Goal: Transaction & Acquisition: Purchase product/service

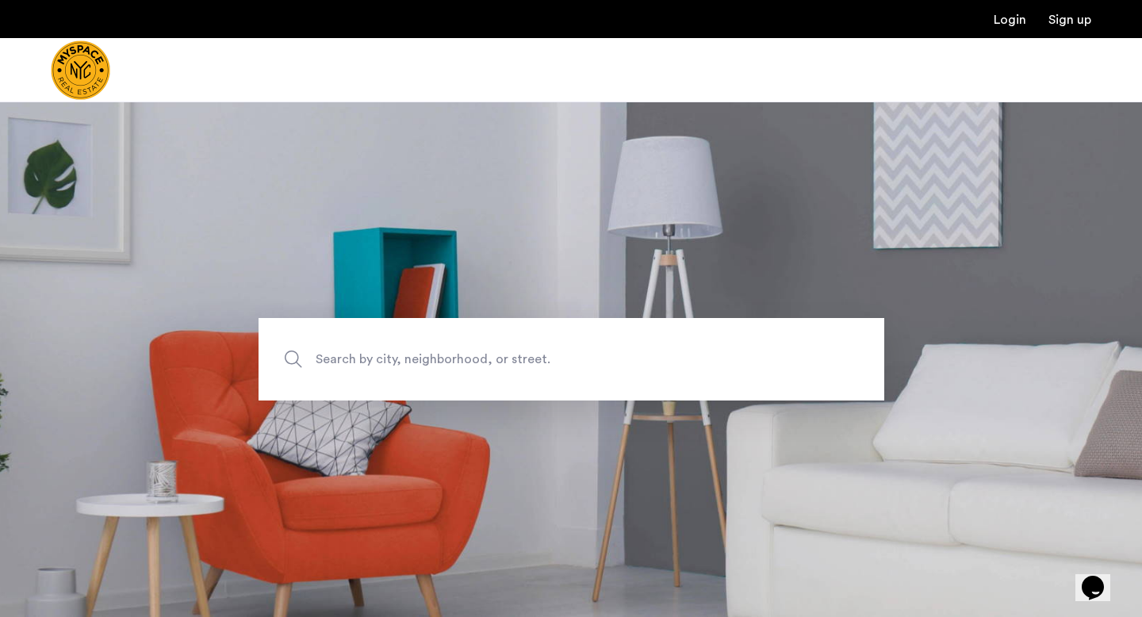
click at [423, 369] on span "Search by city, neighborhood, or street." at bounding box center [535, 359] width 438 height 21
click at [423, 369] on input "Search by city, neighborhood, or street." at bounding box center [571, 359] width 626 height 82
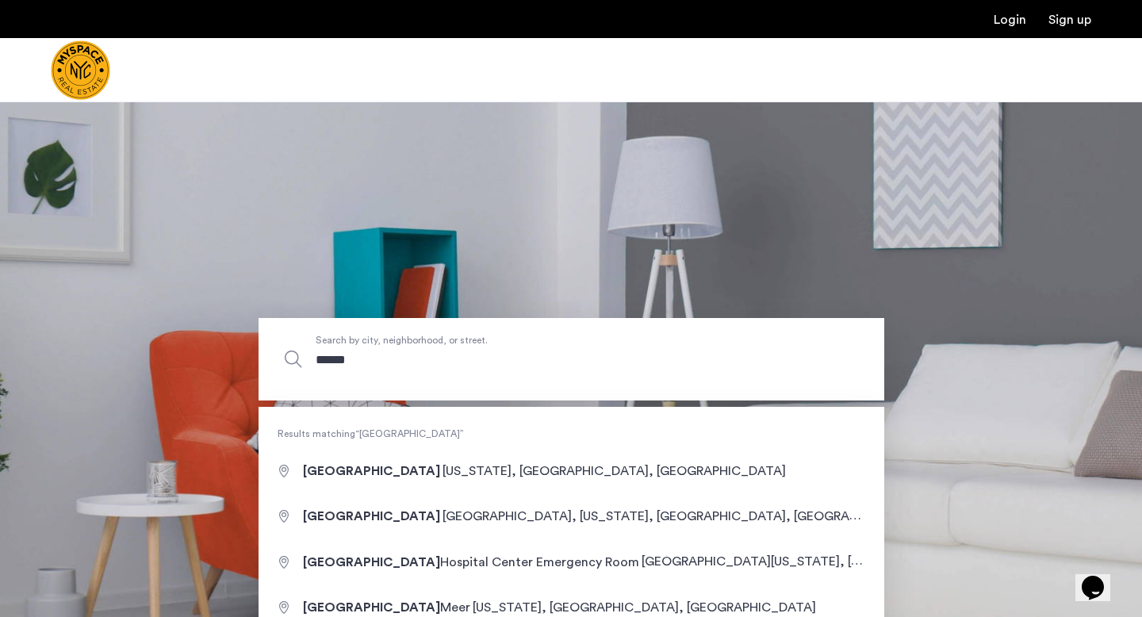
click at [315, 361] on input "******" at bounding box center [571, 359] width 626 height 82
type input "**********"
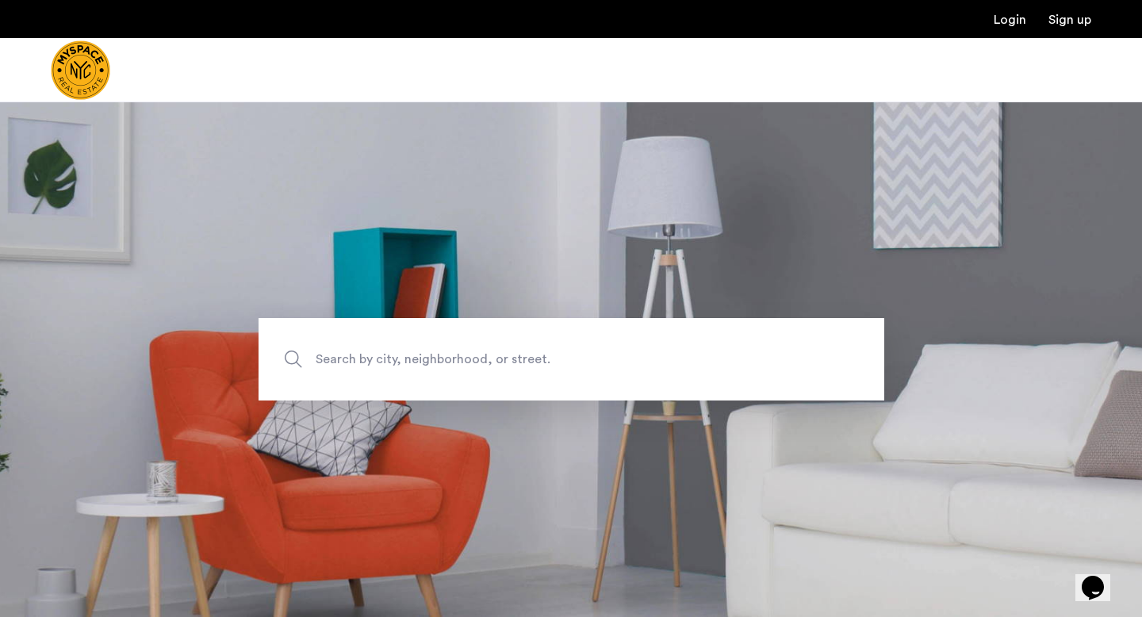
click at [439, 361] on span "Search by city, neighborhood, or street." at bounding box center [535, 359] width 438 height 21
click at [439, 361] on input "Search by city, neighborhood, or street." at bounding box center [571, 359] width 626 height 82
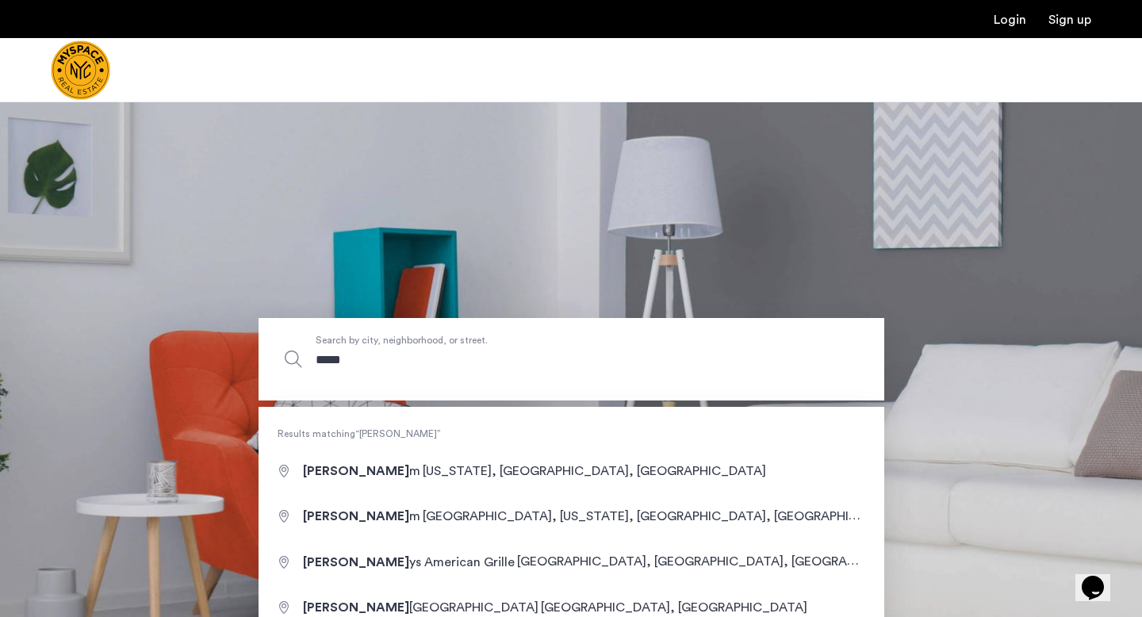
type input "******"
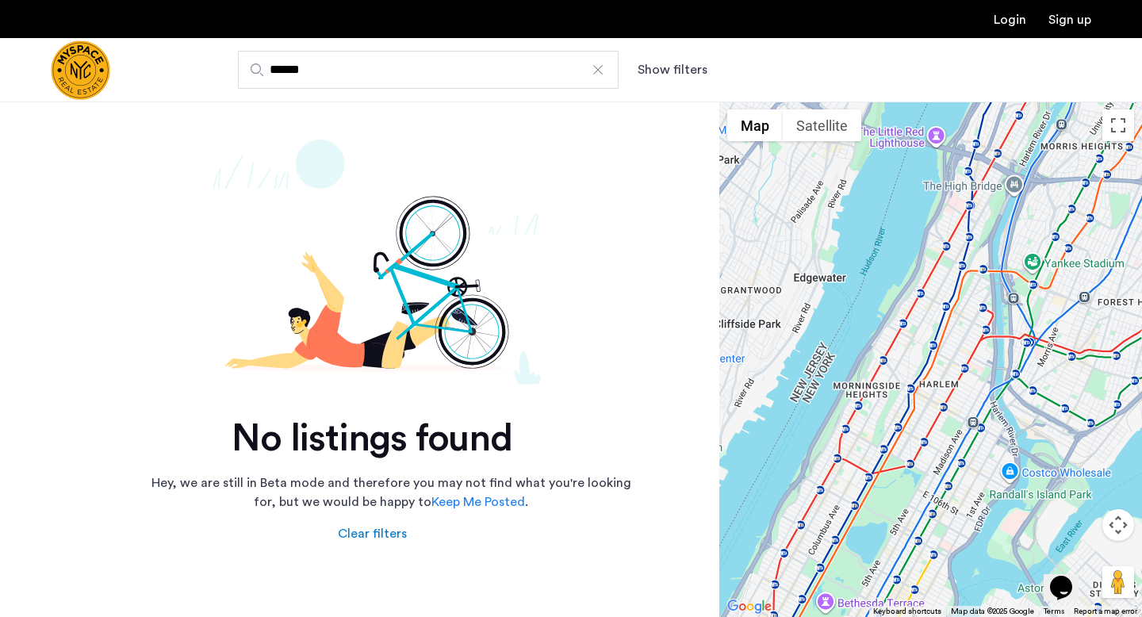
click at [601, 63] on div at bounding box center [598, 70] width 16 height 16
click at [601, 63] on input "******" at bounding box center [428, 70] width 381 height 38
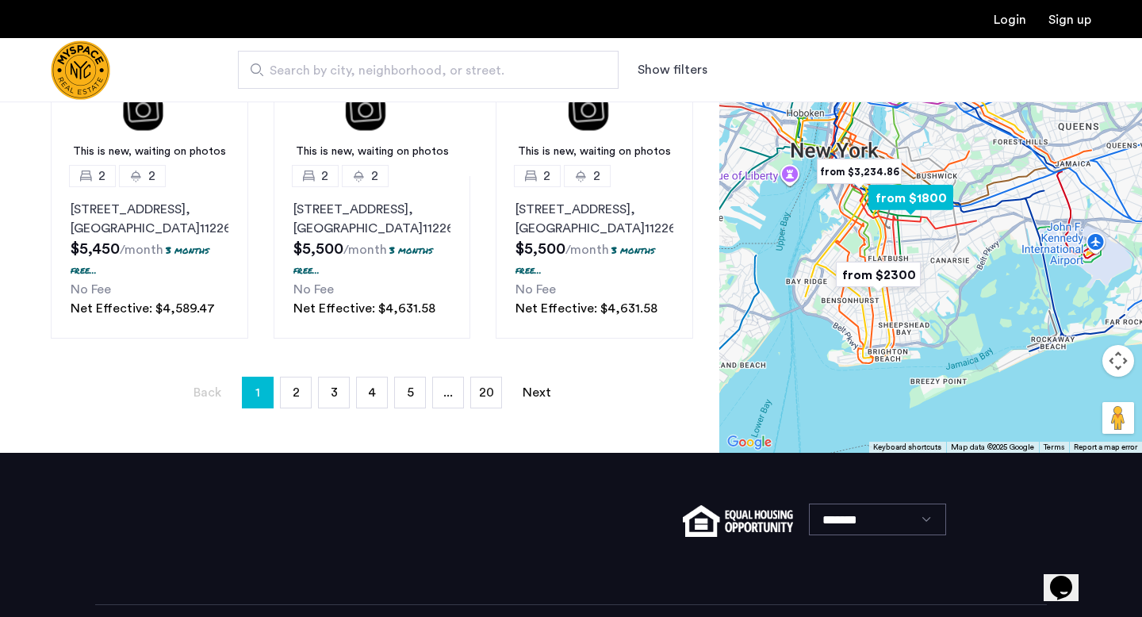
scroll to position [1376, 0]
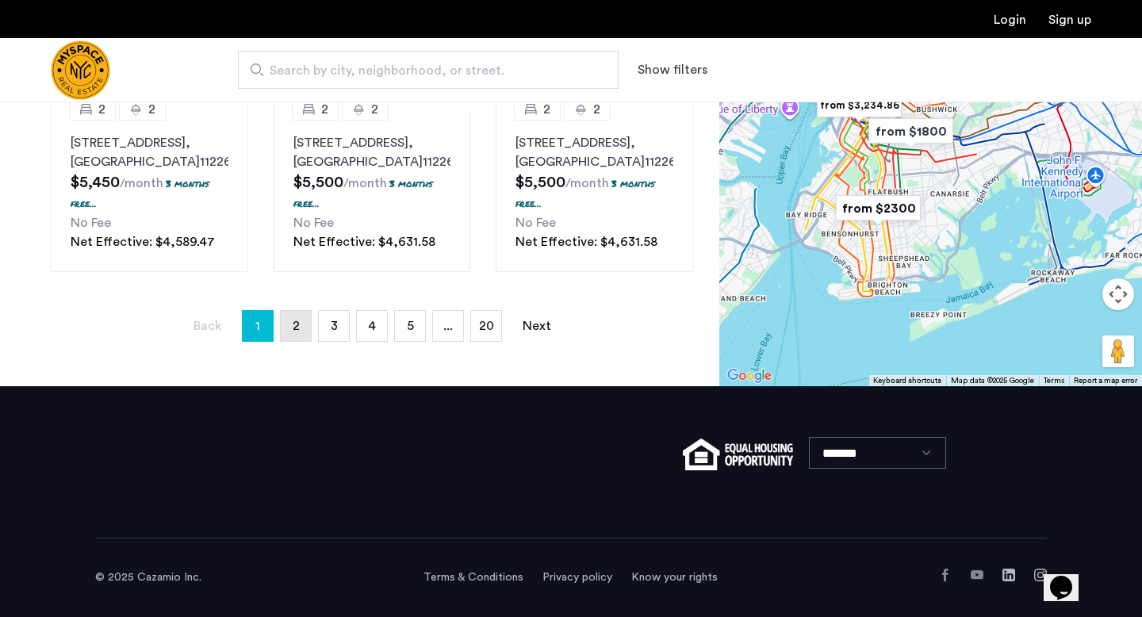
click at [293, 326] on span "2" at bounding box center [296, 326] width 7 height 13
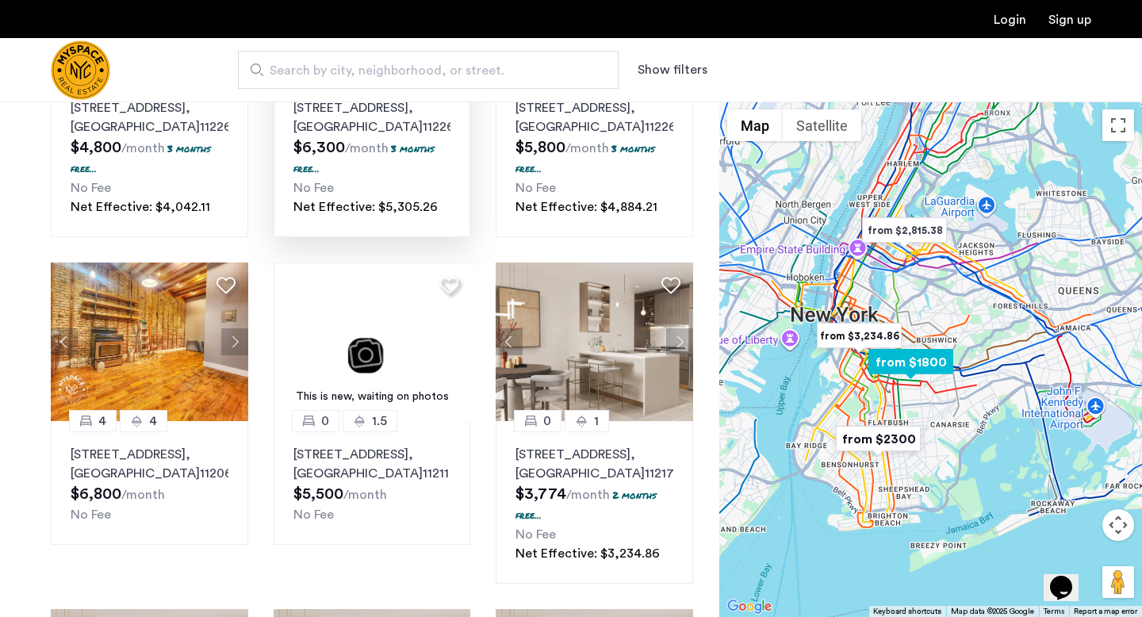
scroll to position [298, 0]
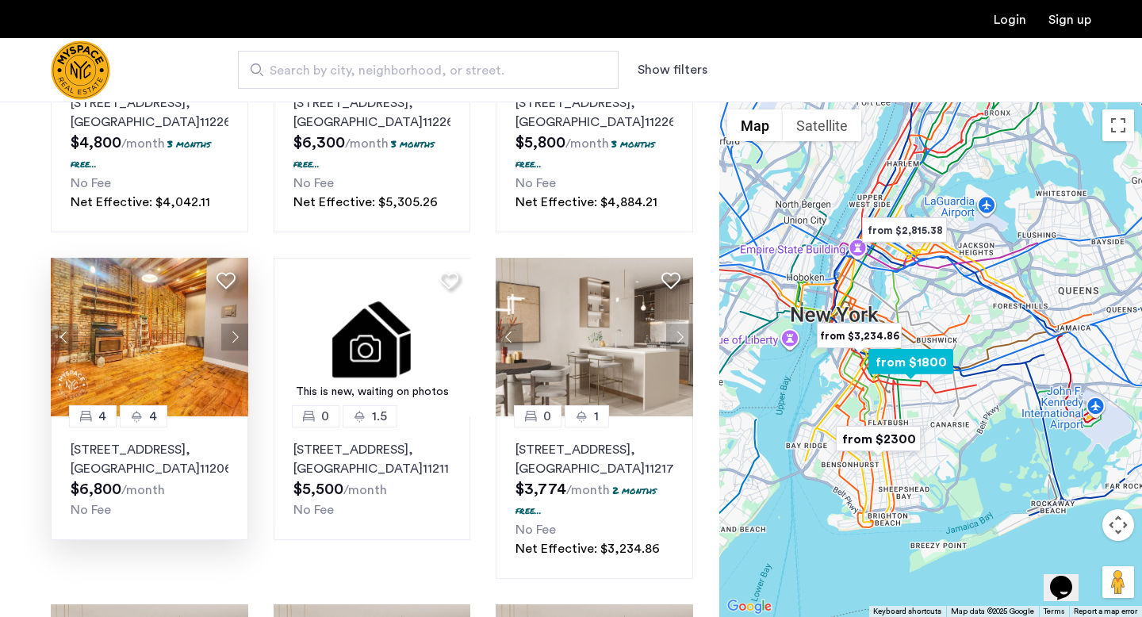
click at [230, 350] on button "Next apartment" at bounding box center [234, 337] width 27 height 27
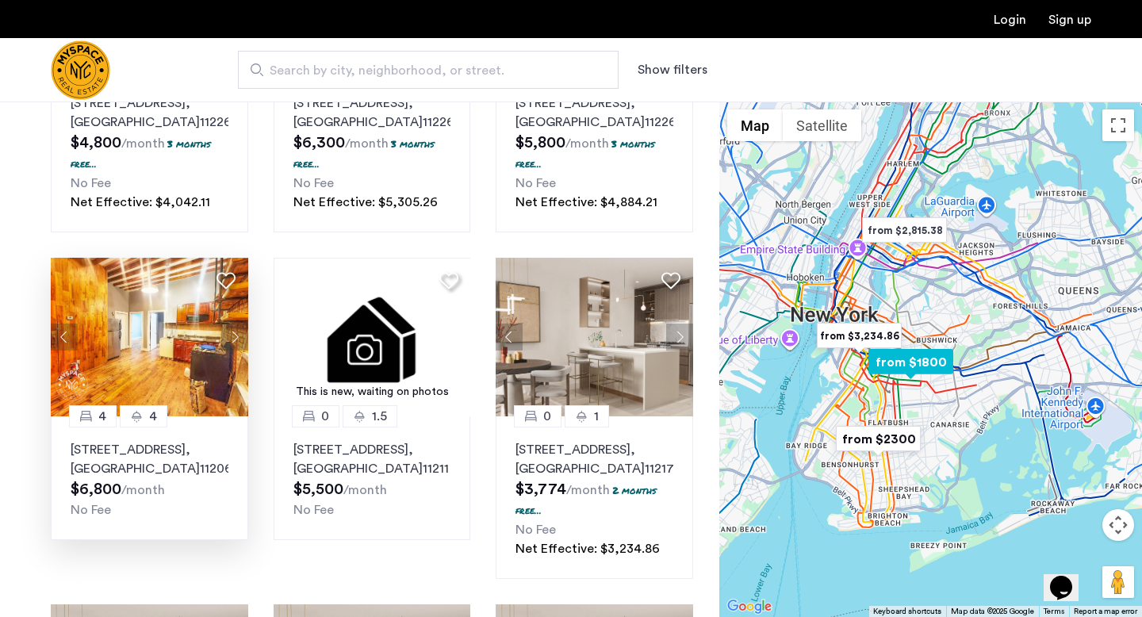
click at [230, 350] on button "Next apartment" at bounding box center [234, 337] width 27 height 27
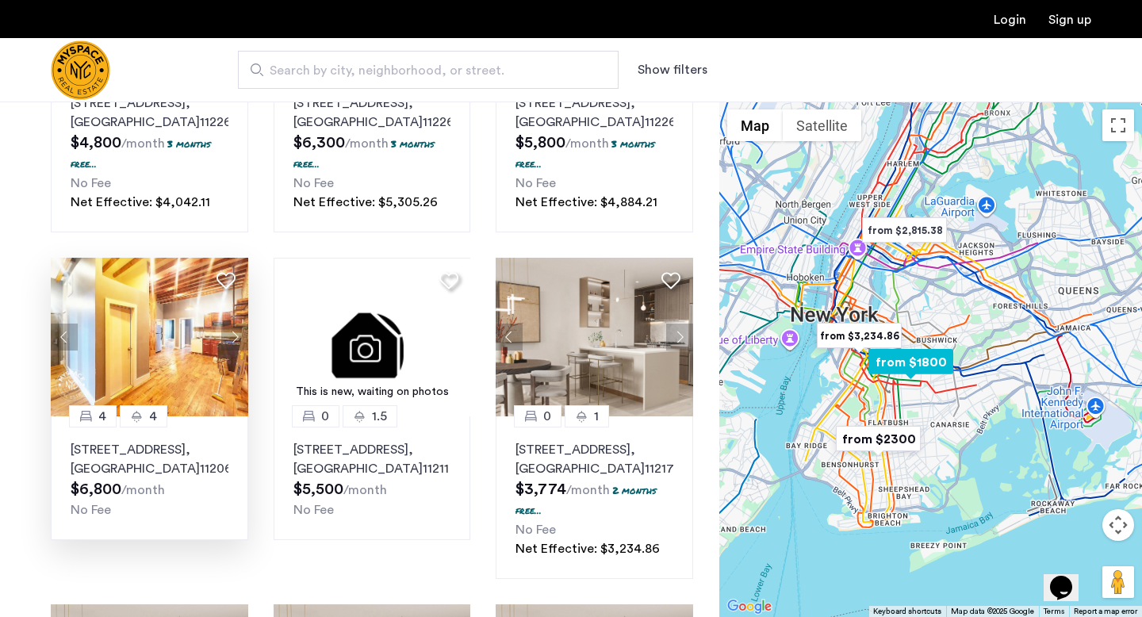
click at [230, 350] on button "Next apartment" at bounding box center [234, 337] width 27 height 27
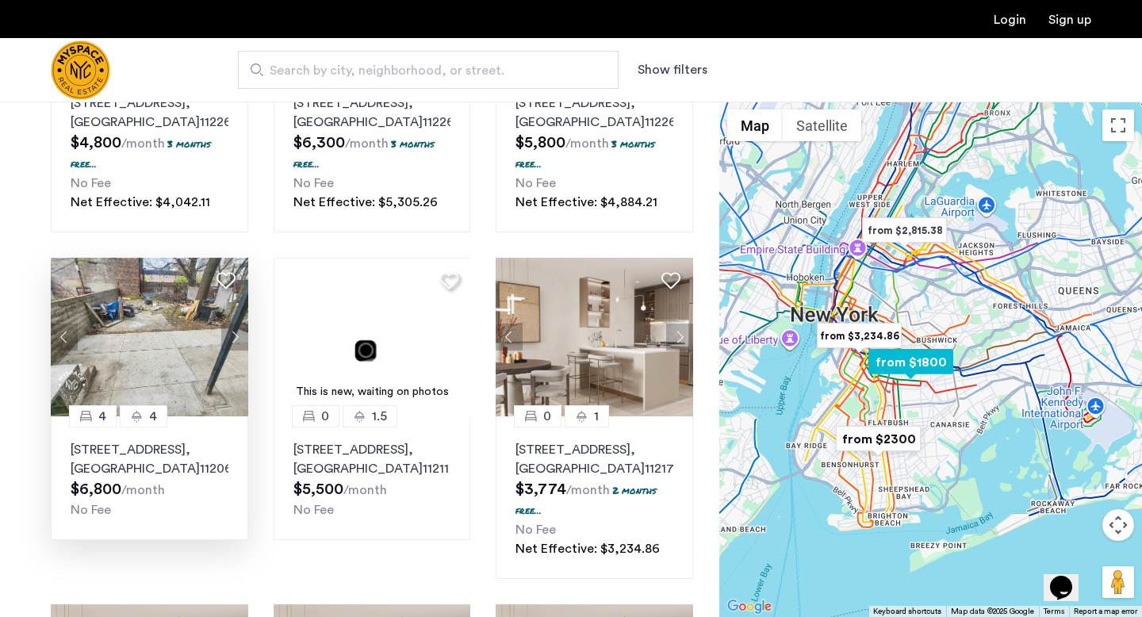
click at [230, 350] on button "Next apartment" at bounding box center [234, 337] width 27 height 27
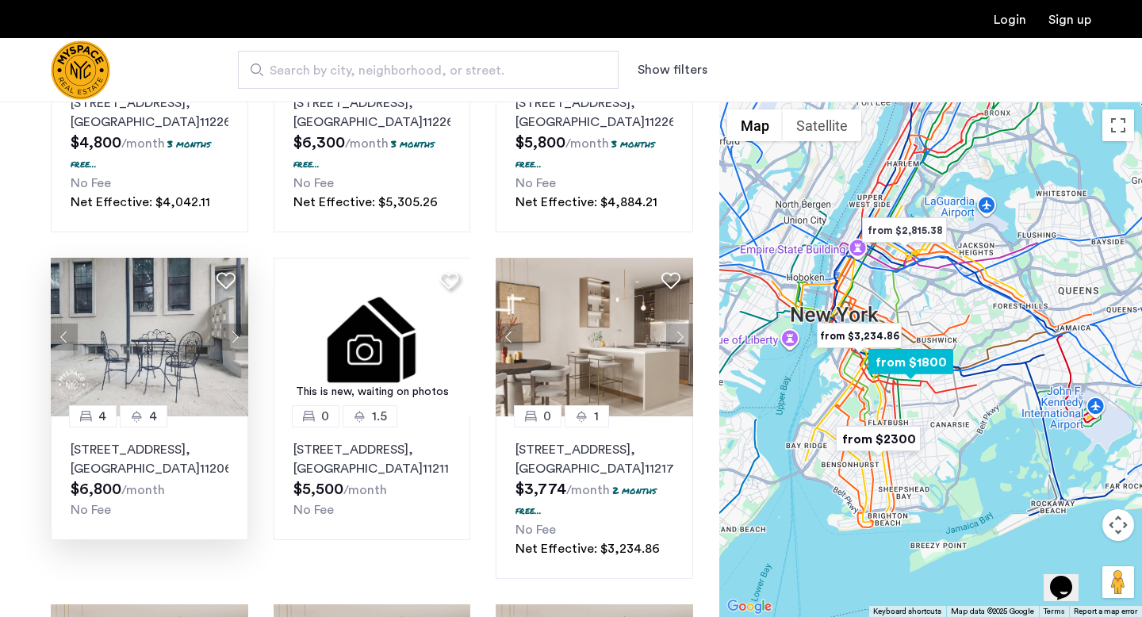
click at [230, 350] on button "Next apartment" at bounding box center [234, 337] width 27 height 27
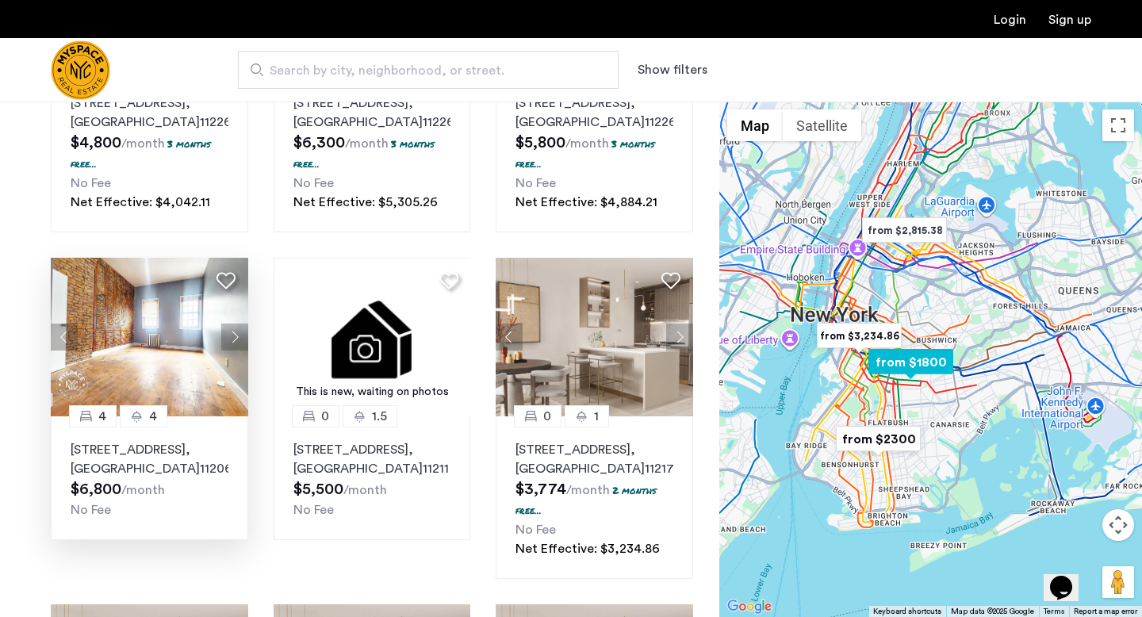
click at [230, 350] on button "Next apartment" at bounding box center [234, 337] width 27 height 27
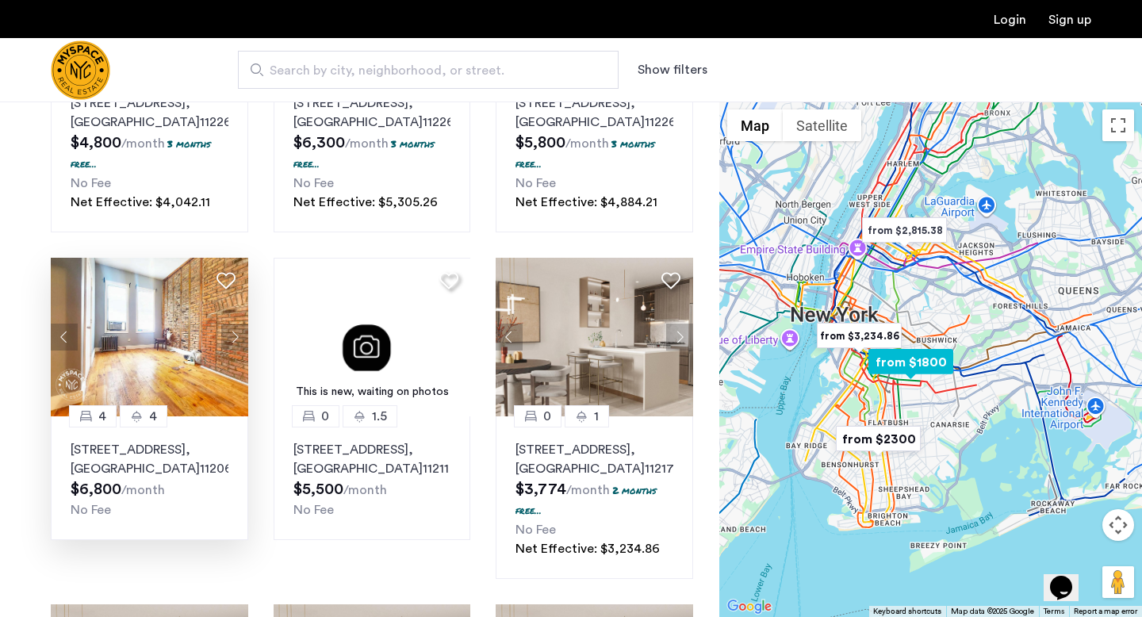
click at [230, 350] on button "Next apartment" at bounding box center [234, 337] width 27 height 27
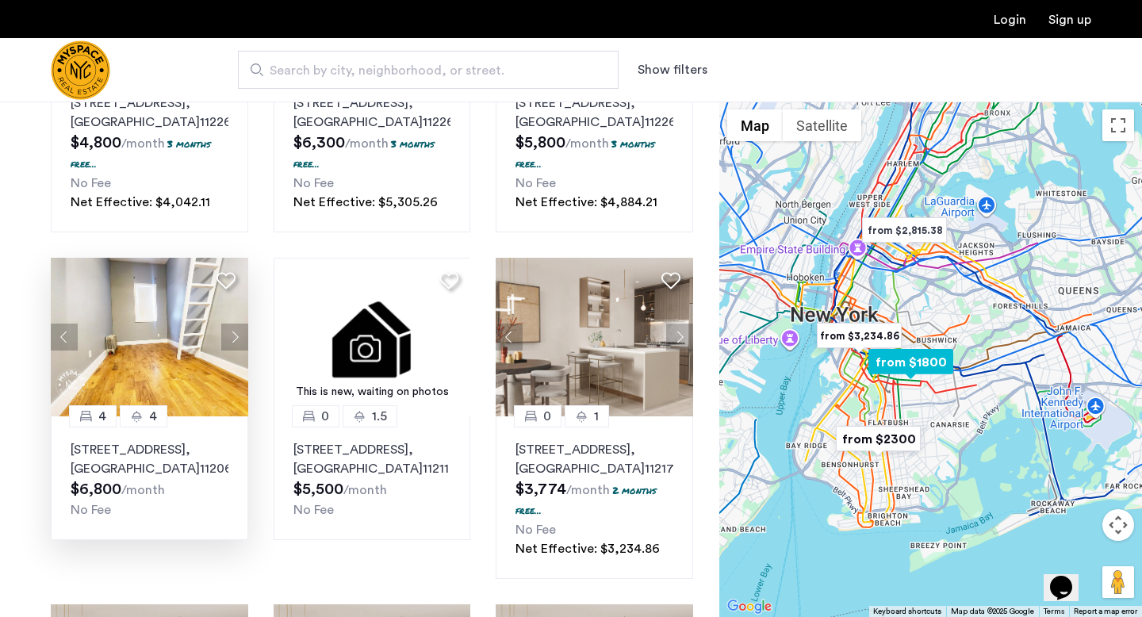
click at [230, 350] on button "Next apartment" at bounding box center [234, 337] width 27 height 27
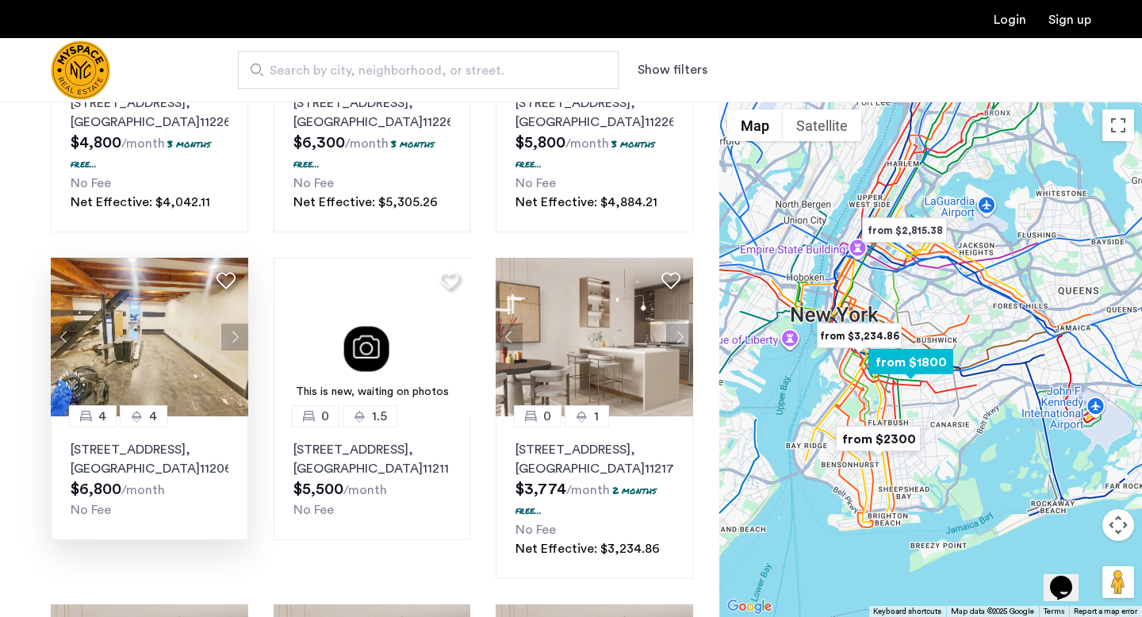
click at [230, 350] on button "Next apartment" at bounding box center [234, 337] width 27 height 27
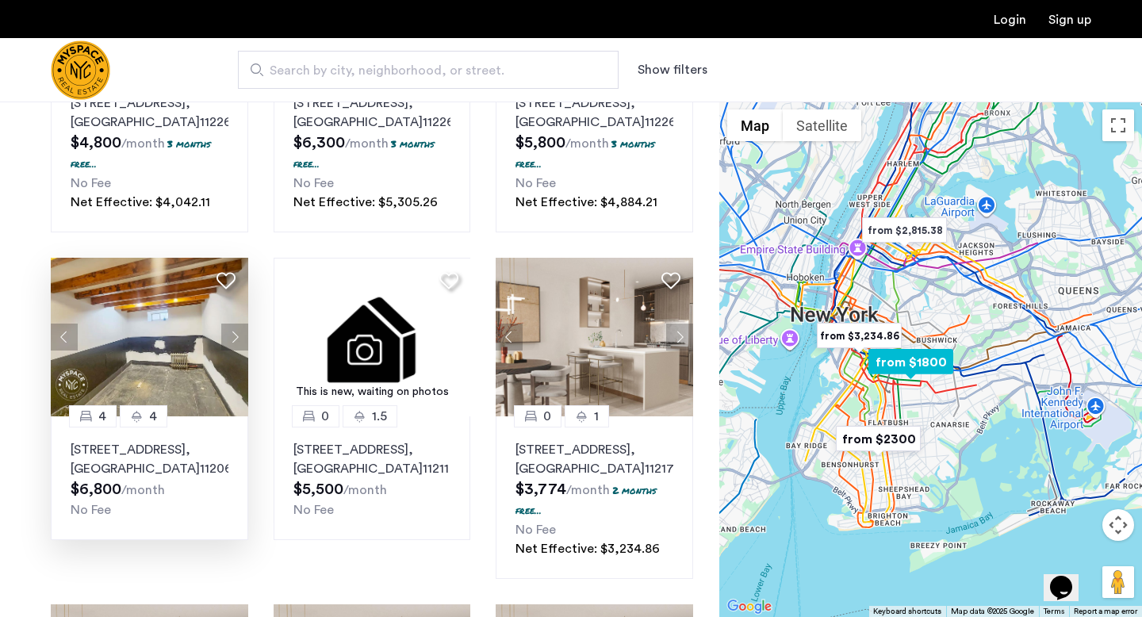
click at [230, 350] on button "Next apartment" at bounding box center [234, 337] width 27 height 27
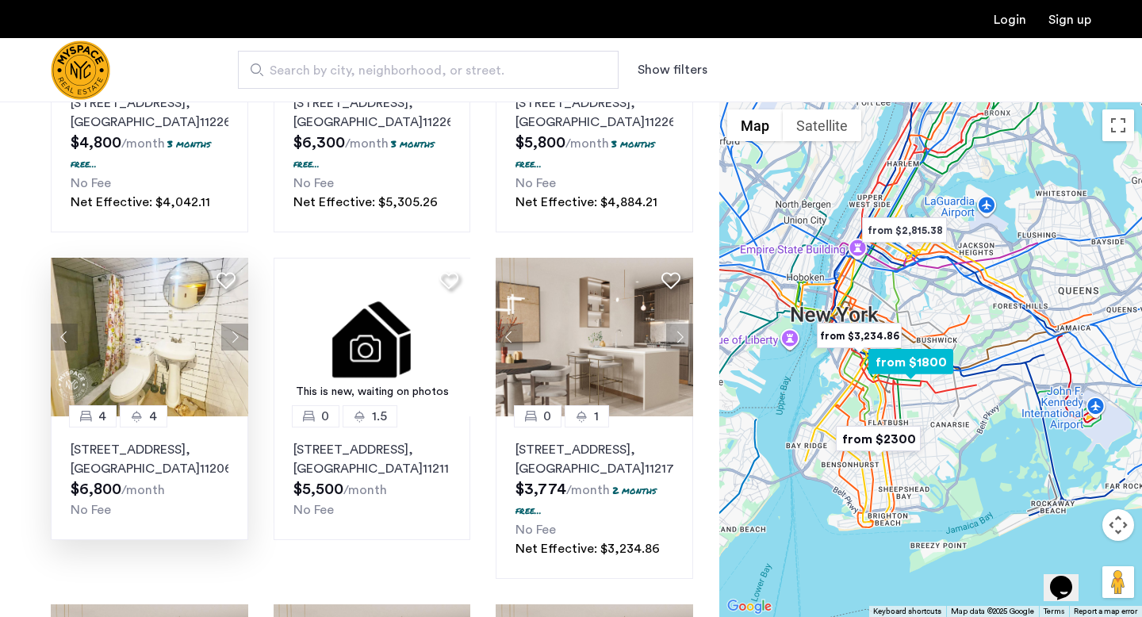
click at [230, 350] on button "Next apartment" at bounding box center [234, 337] width 27 height 27
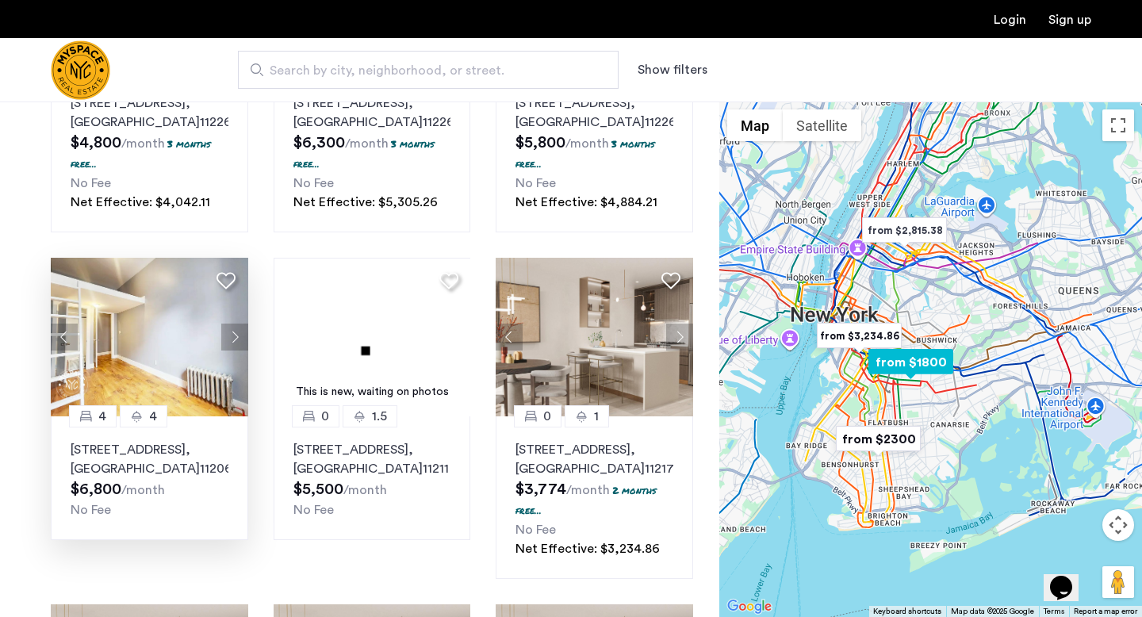
click at [230, 350] on button "Next apartment" at bounding box center [234, 337] width 27 height 27
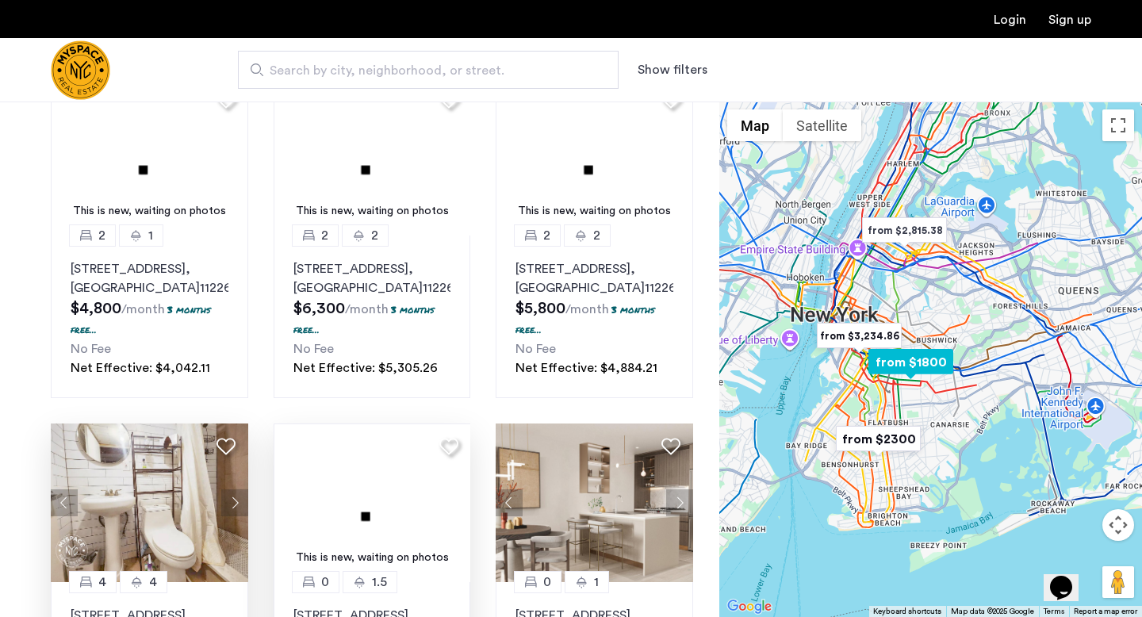
scroll to position [0, 0]
